Goal: Information Seeking & Learning: Find specific page/section

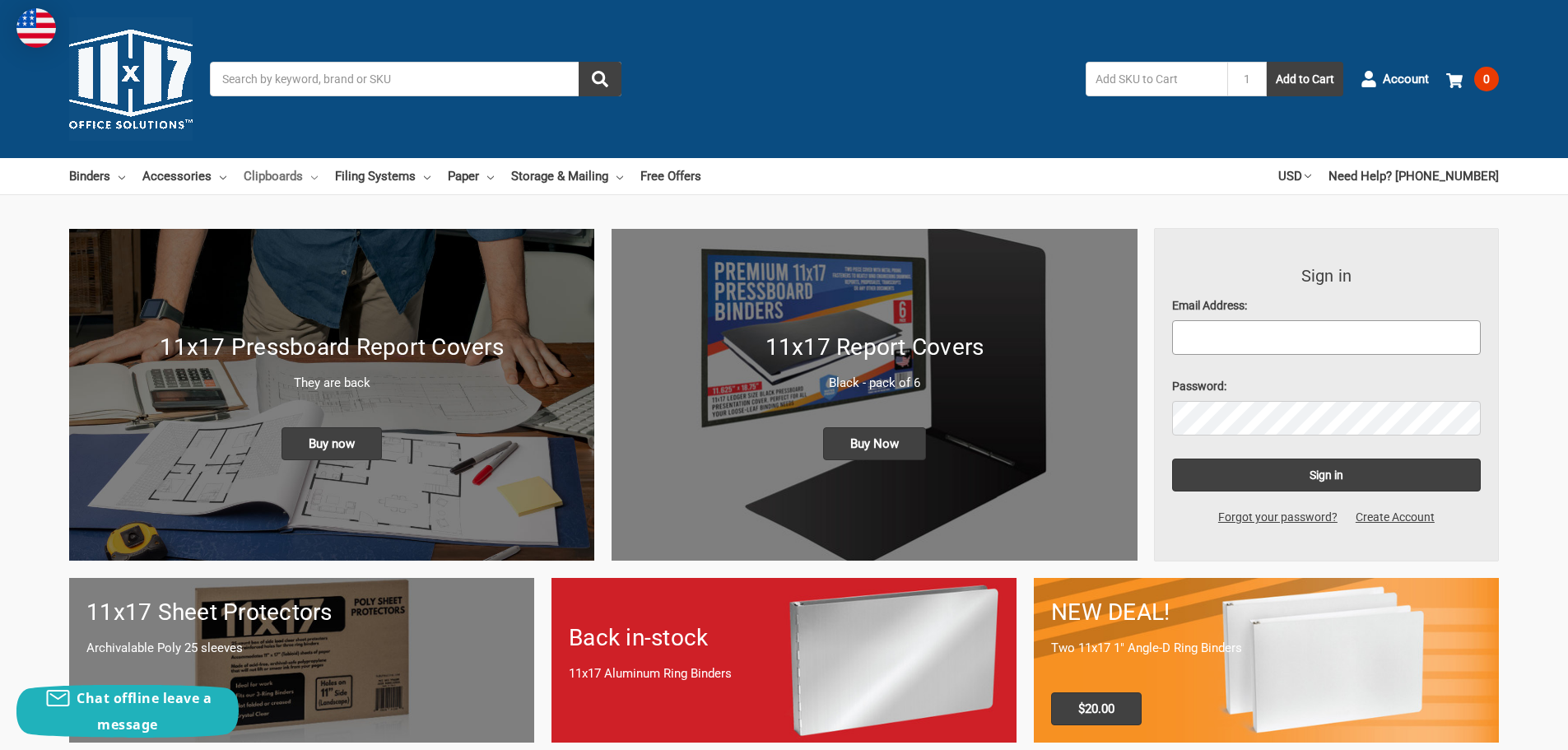
type input "rmiller@pennsvalley.org"
click at [312, 176] on icon at bounding box center [314, 178] width 6 height 6
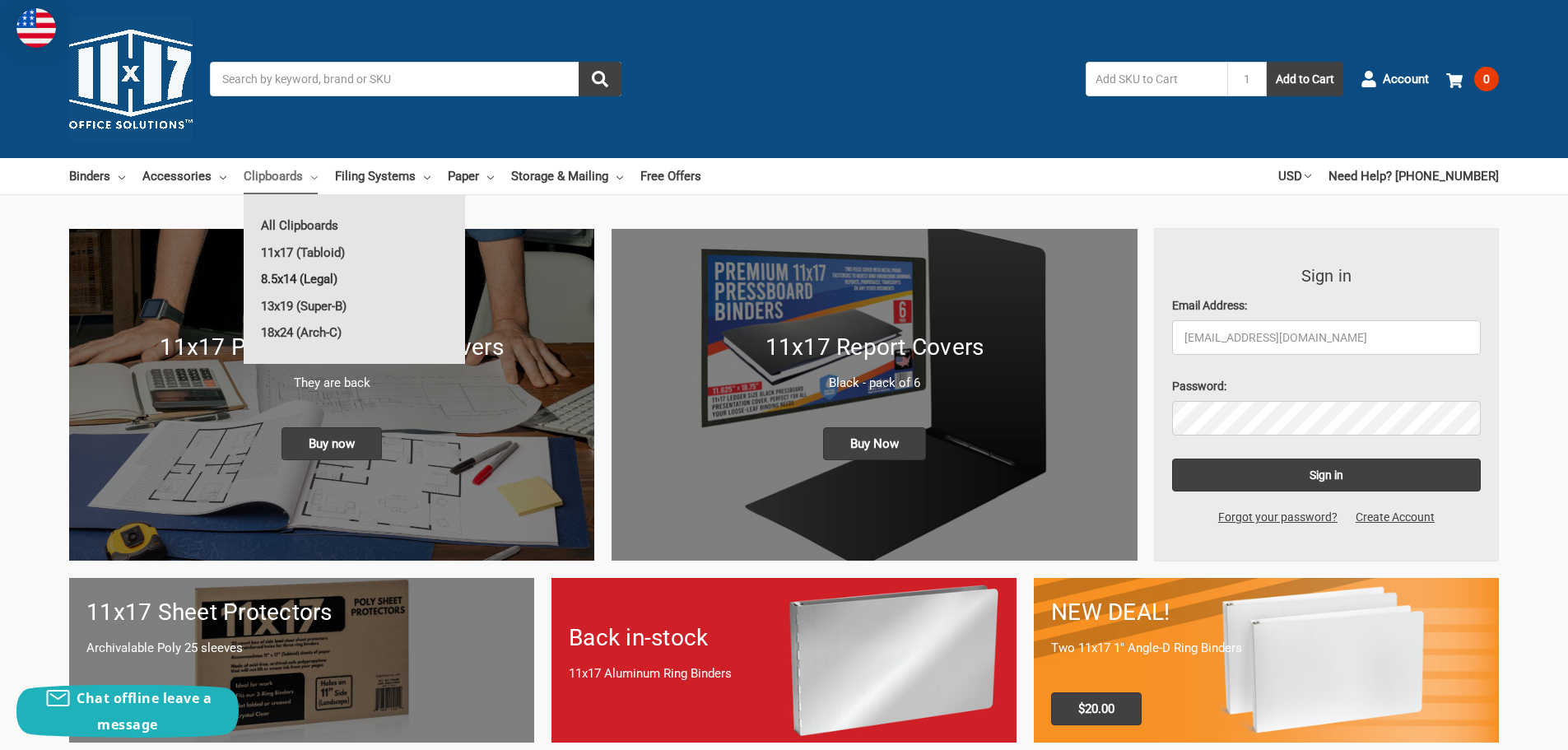
click at [290, 279] on link "8.5x14 (Legal)" at bounding box center [354, 280] width 221 height 26
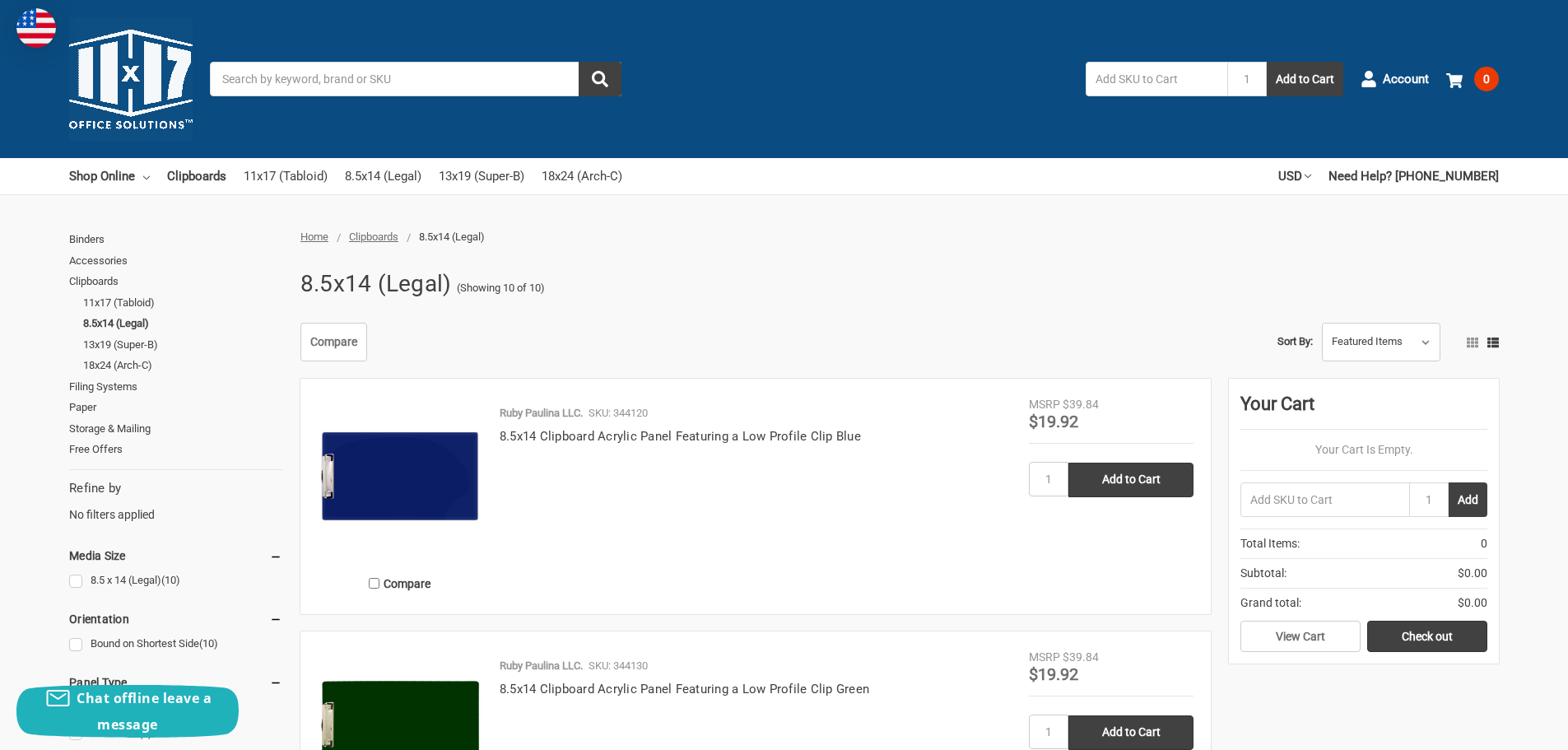
click at [320, 81] on input "Search" at bounding box center [416, 78] width 411 height 34
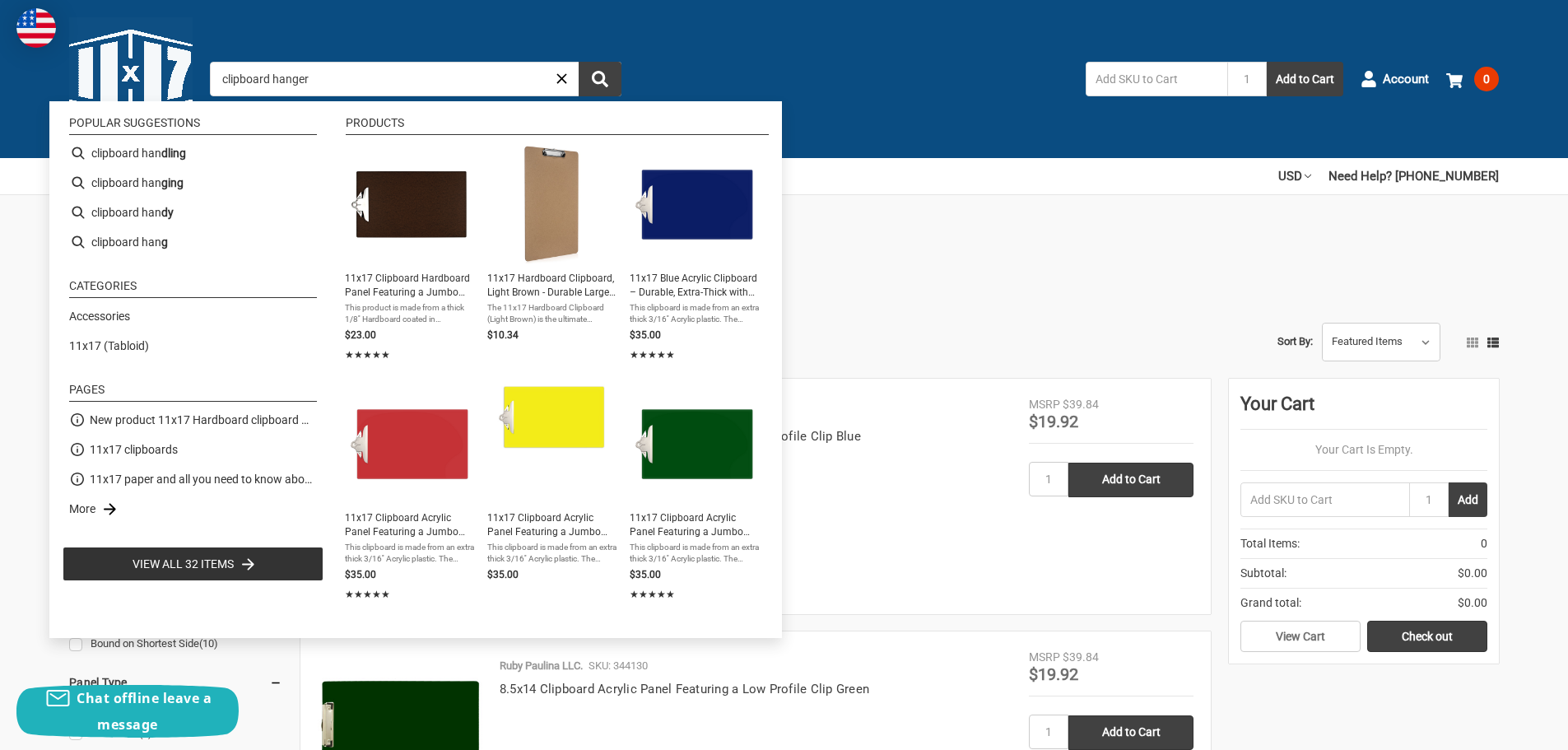
type input "clipboard hangers"
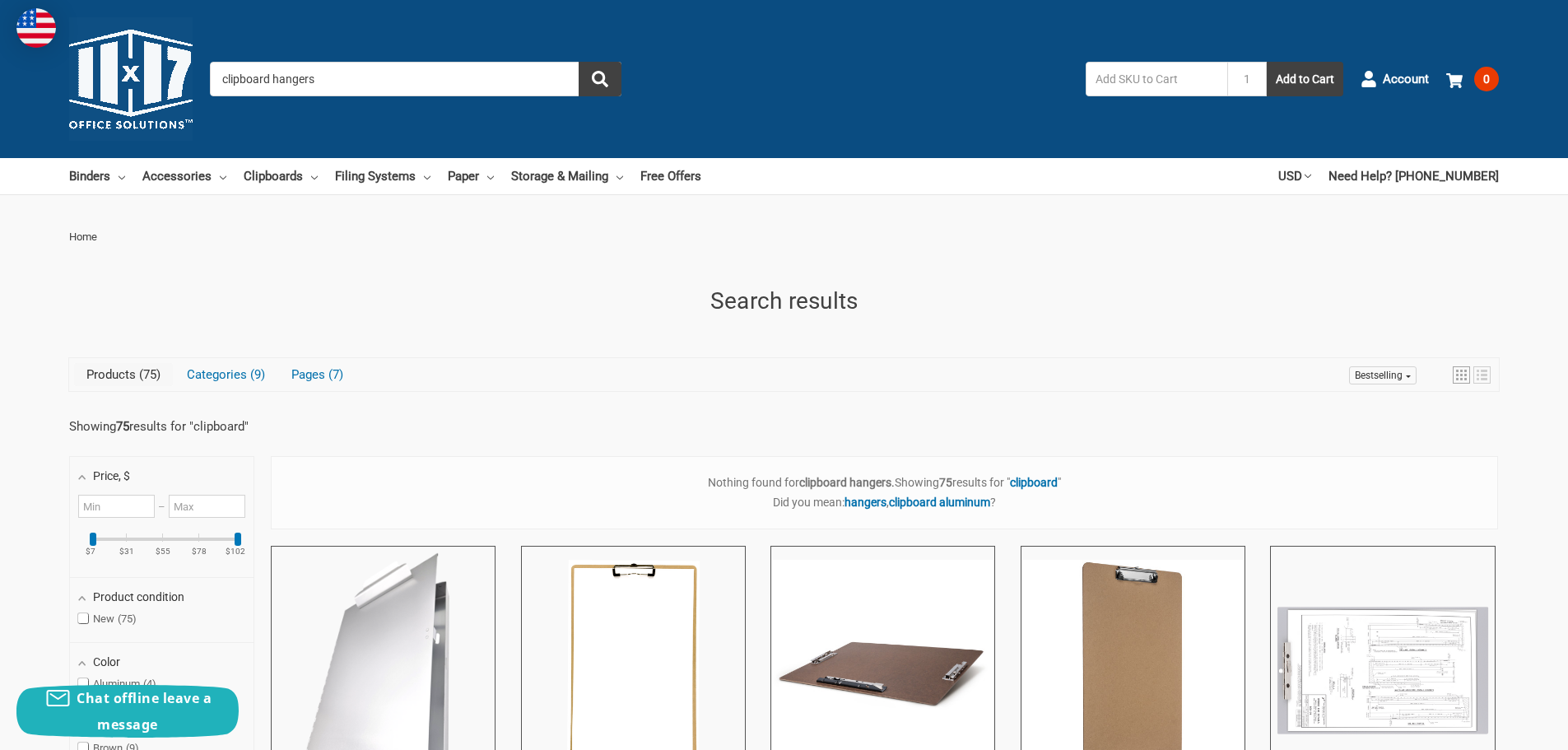
click at [272, 77] on input "clipboard hangers" at bounding box center [416, 78] width 411 height 34
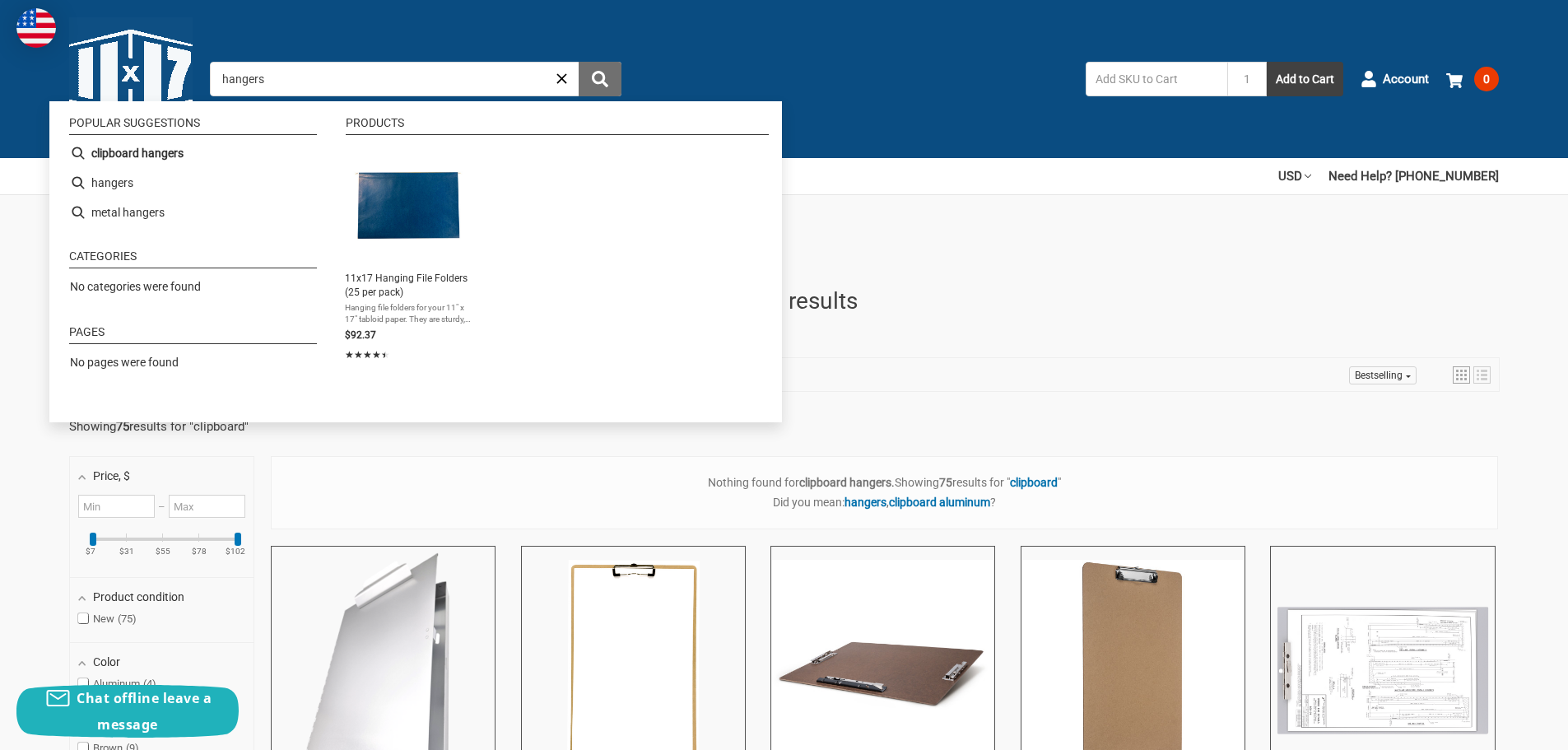
type input "hangers"
click at [603, 86] on icon "submit" at bounding box center [599, 79] width 17 height 17
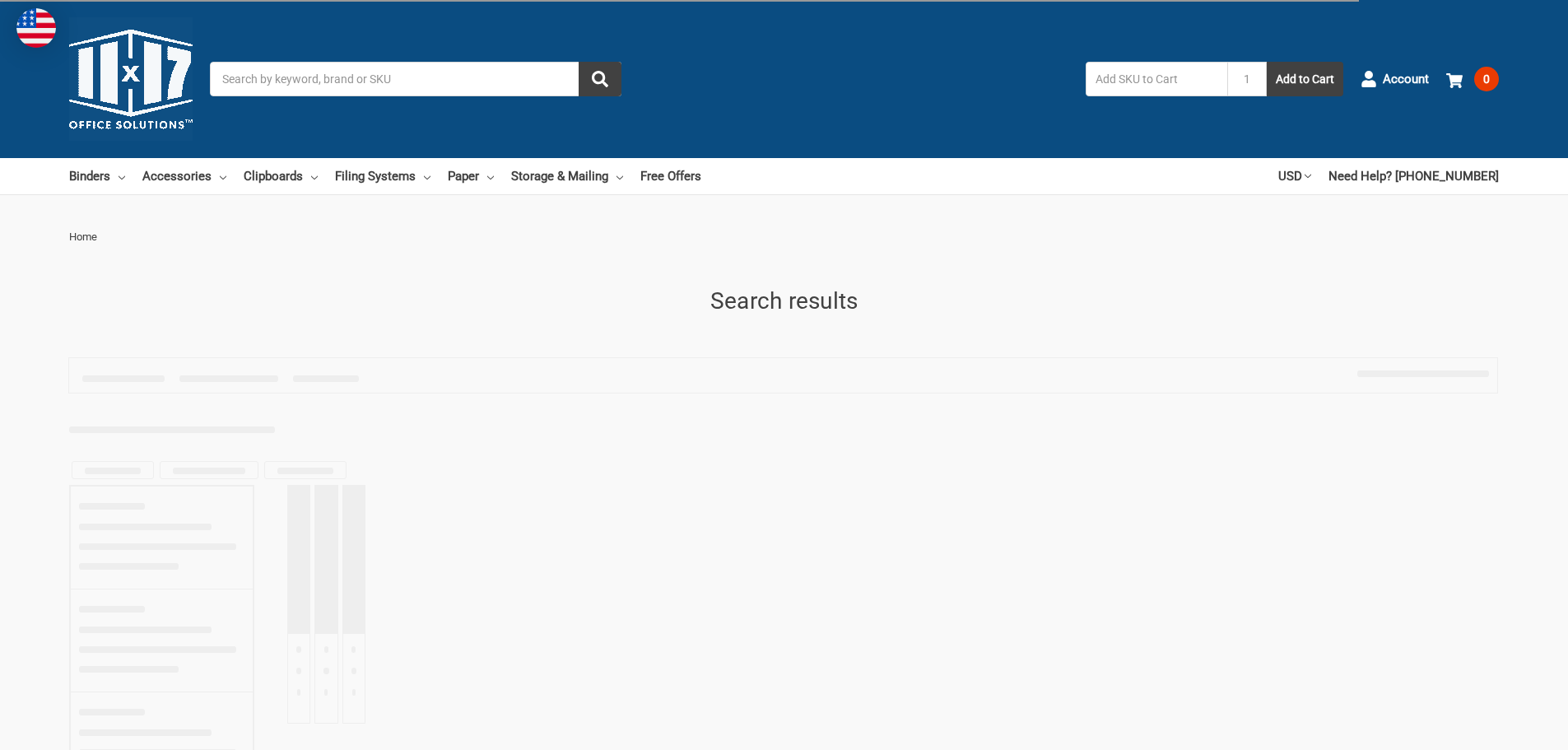
type input "hangers"
